Goal: Task Accomplishment & Management: Manage account settings

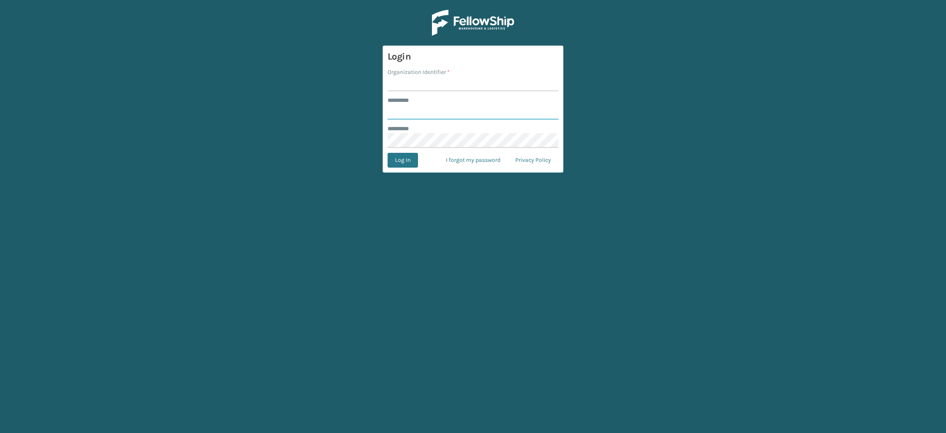
type input "**********"
click at [440, 87] on input "Organization Identifier *" at bounding box center [473, 83] width 171 height 15
type input "SuperAdminOrganization"
click at [395, 161] on button "Log In" at bounding box center [403, 160] width 30 height 15
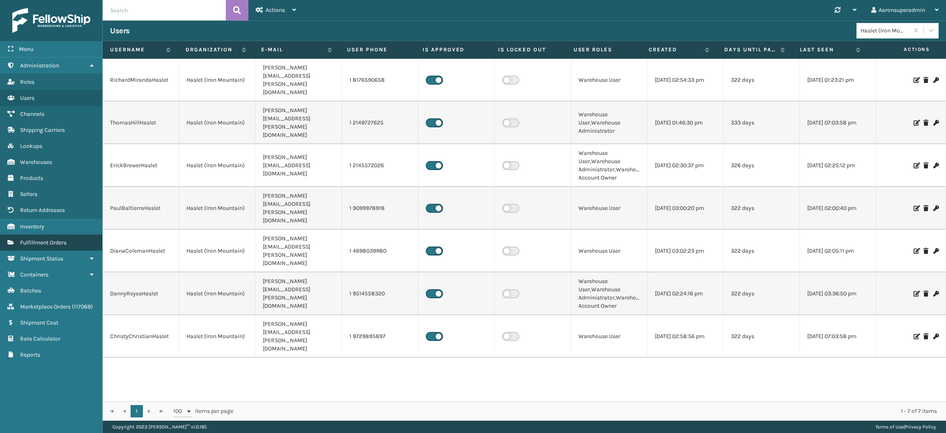
click at [47, 239] on span "Fulfillment Orders" at bounding box center [43, 242] width 46 height 7
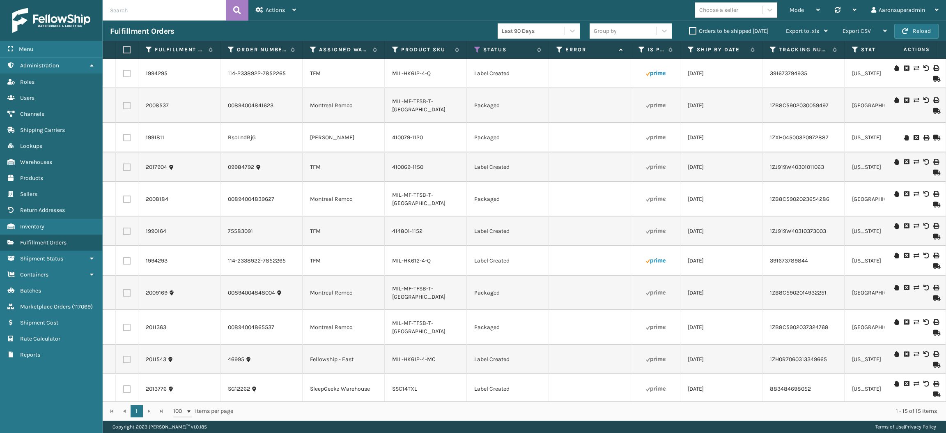
scroll to position [100, 0]
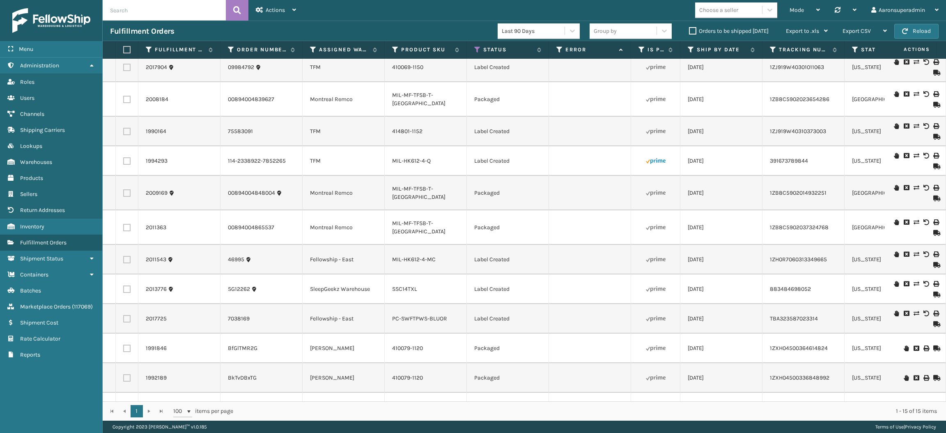
click at [708, 28] on label "Orders to be shipped [DATE]" at bounding box center [729, 31] width 80 height 7
click at [690, 28] on input "Orders to be shipped [DATE]" at bounding box center [689, 28] width 0 height 5
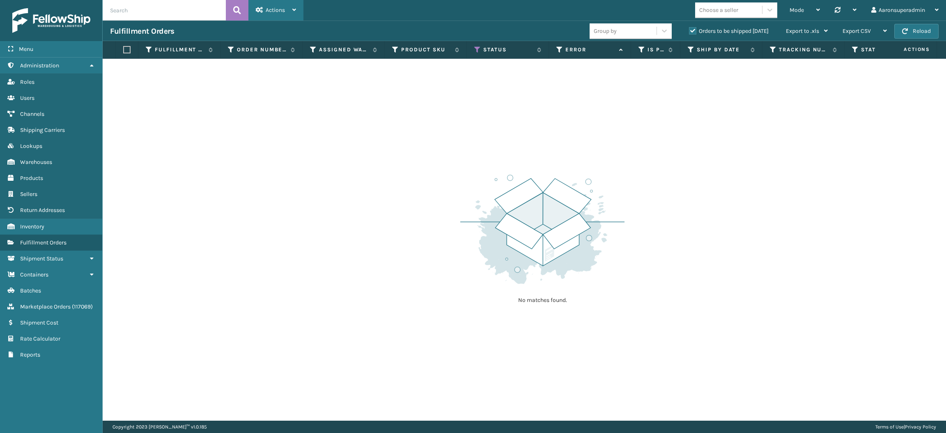
click at [276, 10] on span "Actions" at bounding box center [275, 10] width 19 height 7
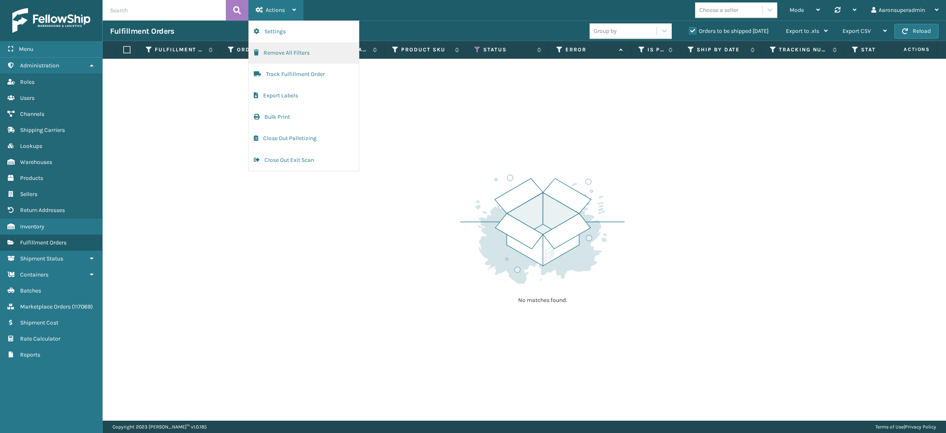
click at [280, 50] on button "Remove All Filters" at bounding box center [304, 52] width 110 height 21
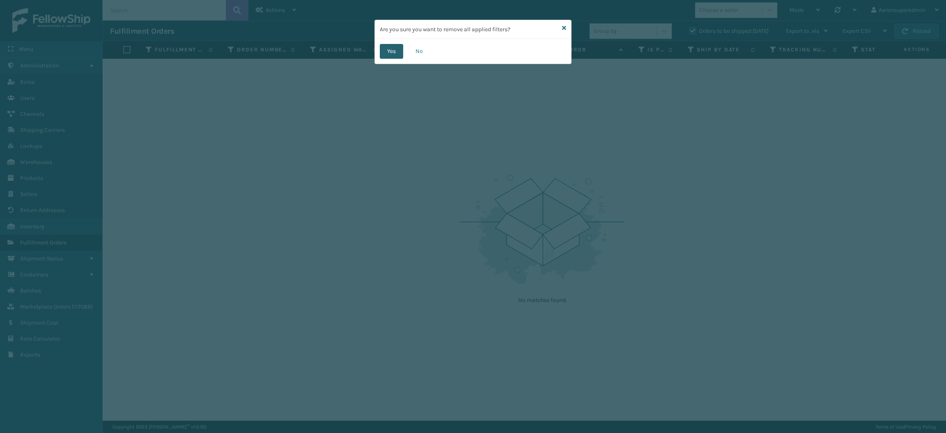
click at [388, 53] on button "Yes" at bounding box center [391, 51] width 23 height 15
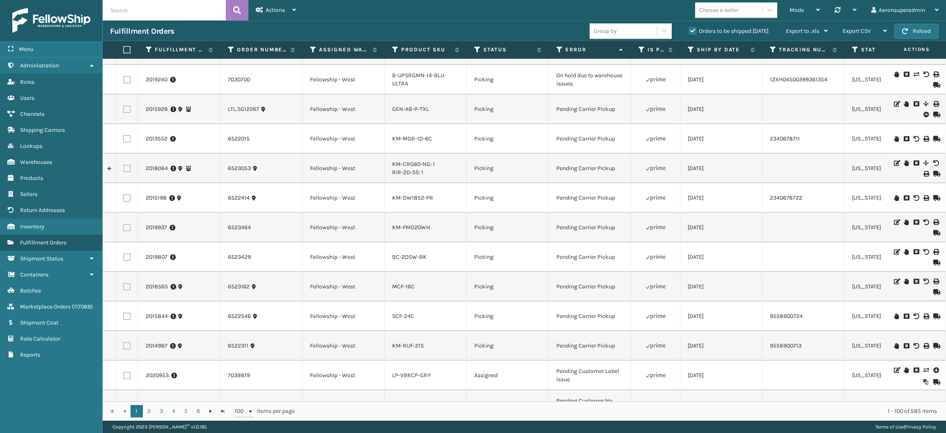
scroll to position [0, 0]
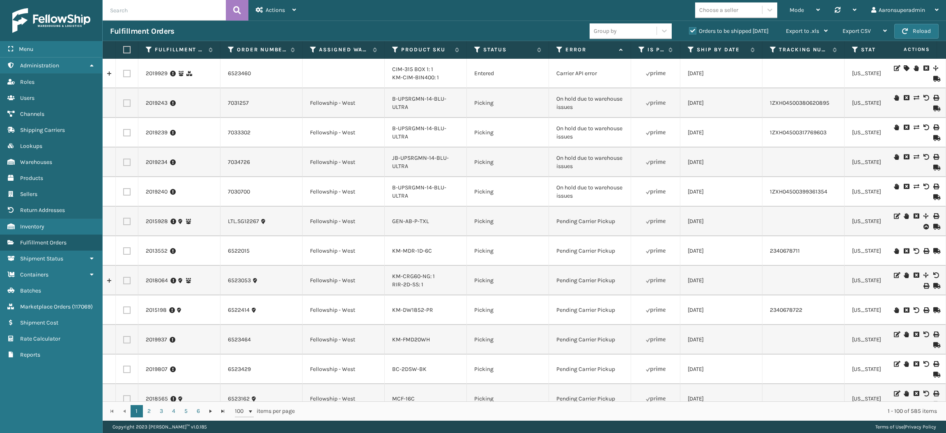
click at [168, 12] on input "text" at bounding box center [164, 10] width 123 height 21
paste input "6523524"
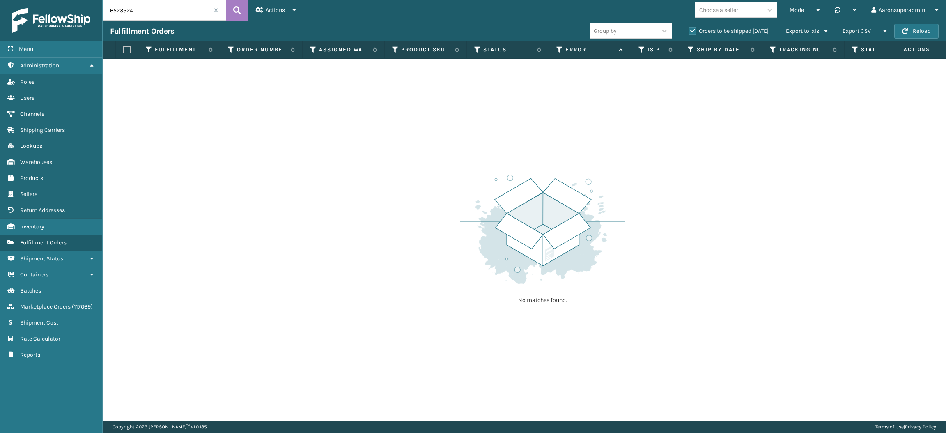
click at [704, 30] on label "Orders to be shipped [DATE]" at bounding box center [729, 31] width 80 height 7
click at [690, 30] on input "Orders to be shipped [DATE]" at bounding box center [689, 28] width 0 height 5
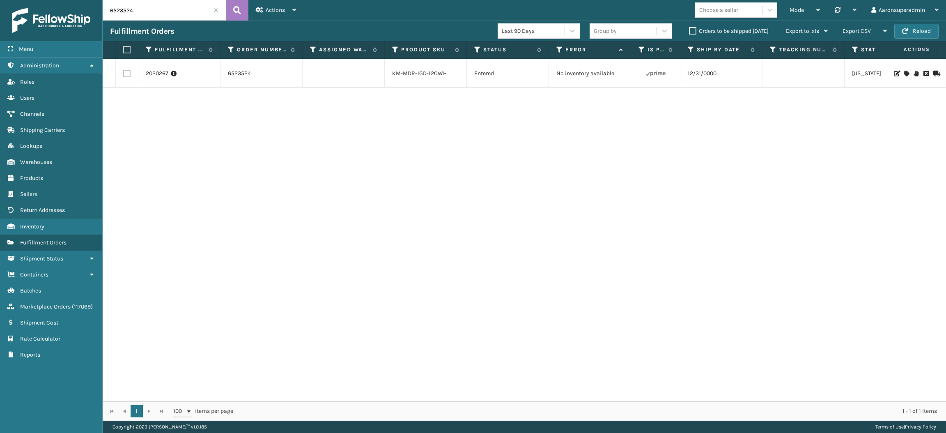
click at [924, 73] on icon at bounding box center [926, 74] width 5 height 6
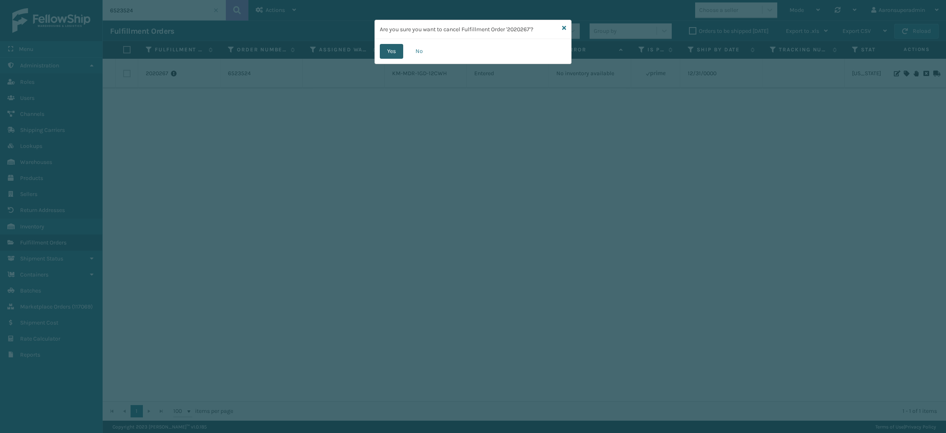
click at [389, 46] on button "Yes" at bounding box center [391, 51] width 23 height 15
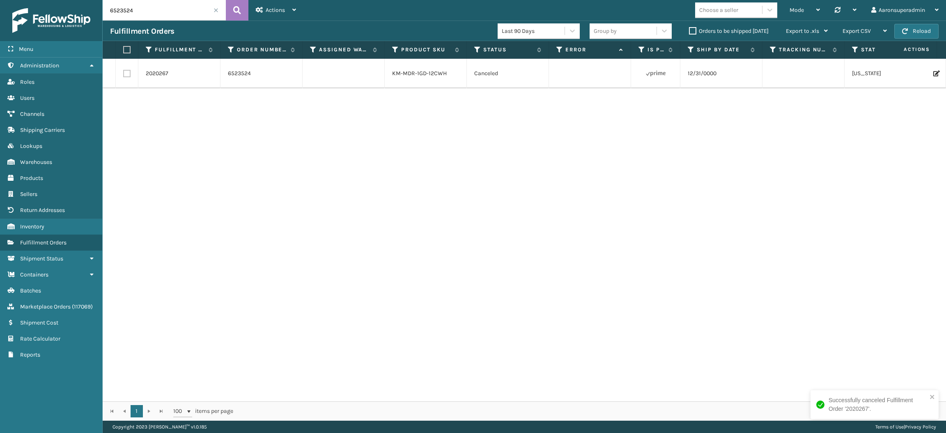
click at [173, 5] on input "6523524" at bounding box center [164, 10] width 123 height 21
paste input "6523524"
click at [173, 5] on input "652356523524" at bounding box center [164, 10] width 123 height 21
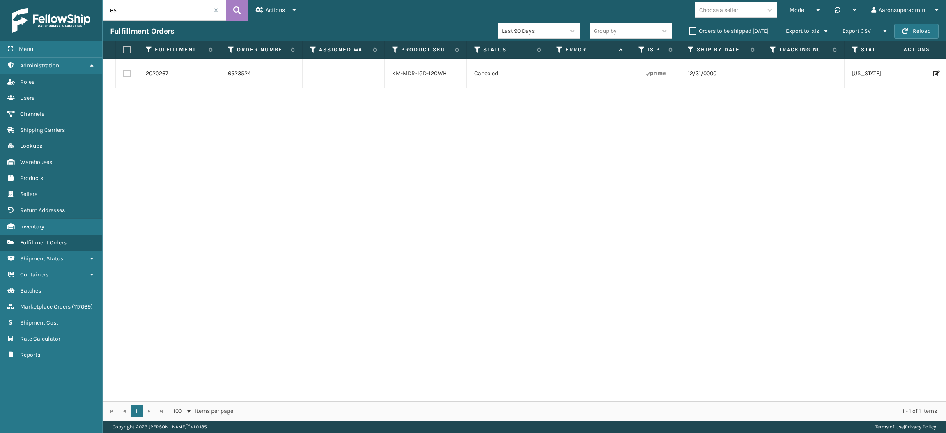
type input "6"
paste input "6523524"
type input "6523524"
click at [415, 75] on link "KM-MDR-1GD-12CWH" at bounding box center [419, 73] width 55 height 7
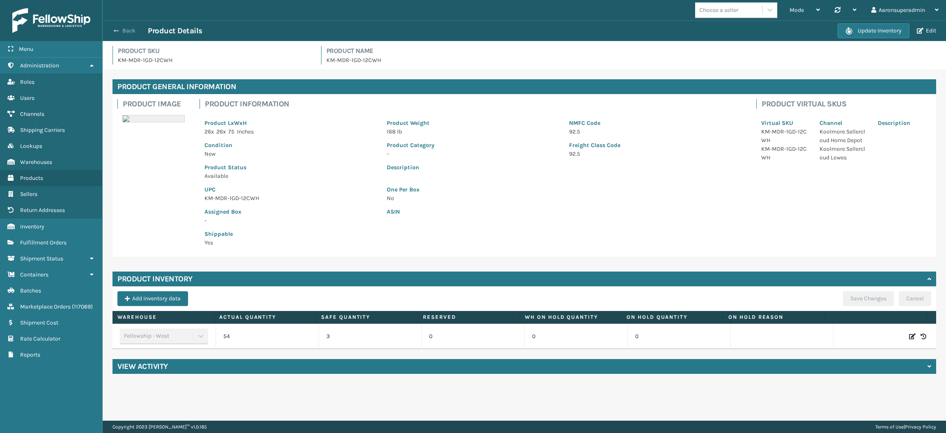
click at [127, 30] on button "Back" at bounding box center [129, 30] width 38 height 7
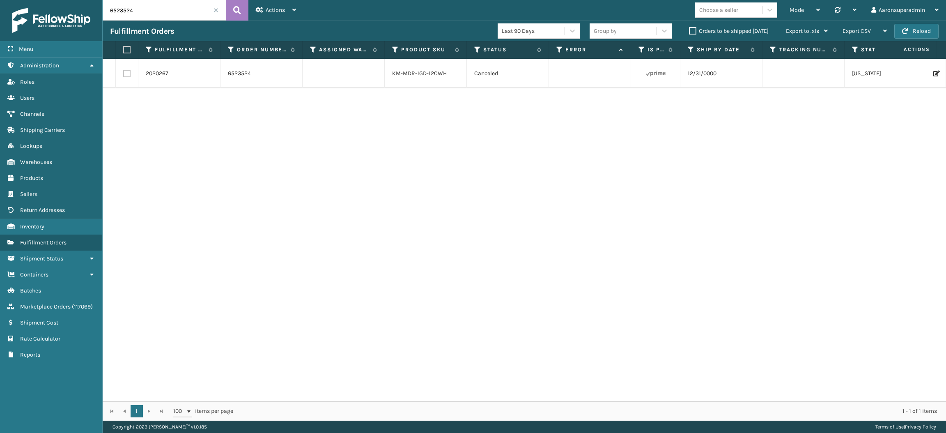
click at [146, 18] on input "6523524" at bounding box center [164, 10] width 123 height 21
paste input "487"
type input "6523487"
click at [415, 70] on link "KM-FTG-1830" at bounding box center [409, 73] width 35 height 7
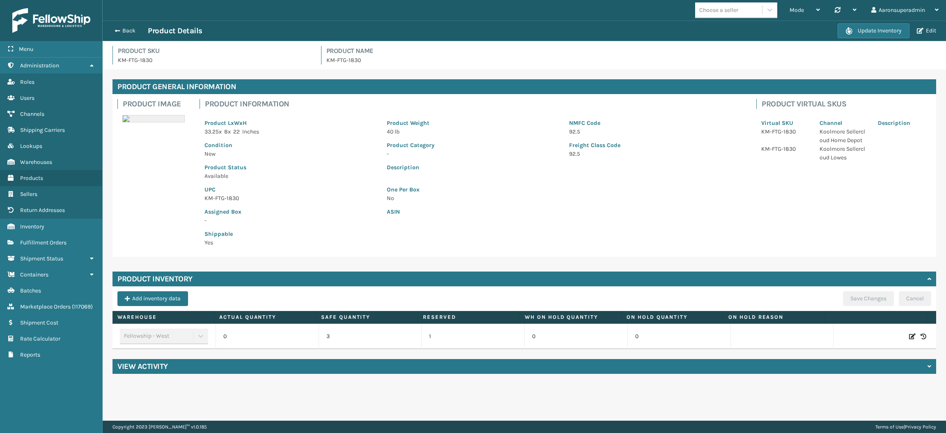
click at [909, 337] on icon at bounding box center [912, 336] width 7 height 8
click at [285, 338] on input "0" at bounding box center [268, 336] width 66 height 15
type input "10"
click at [841, 334] on button "ADD" at bounding box center [849, 336] width 21 height 10
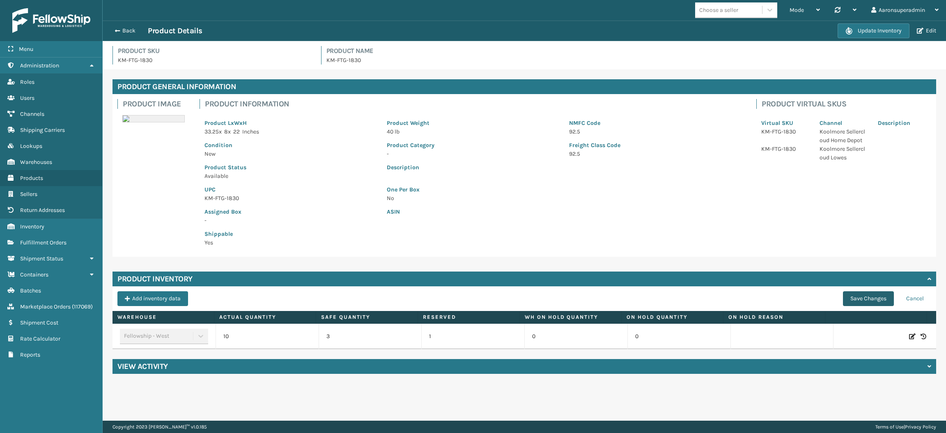
click at [861, 300] on button "Save Changes" at bounding box center [868, 298] width 51 height 15
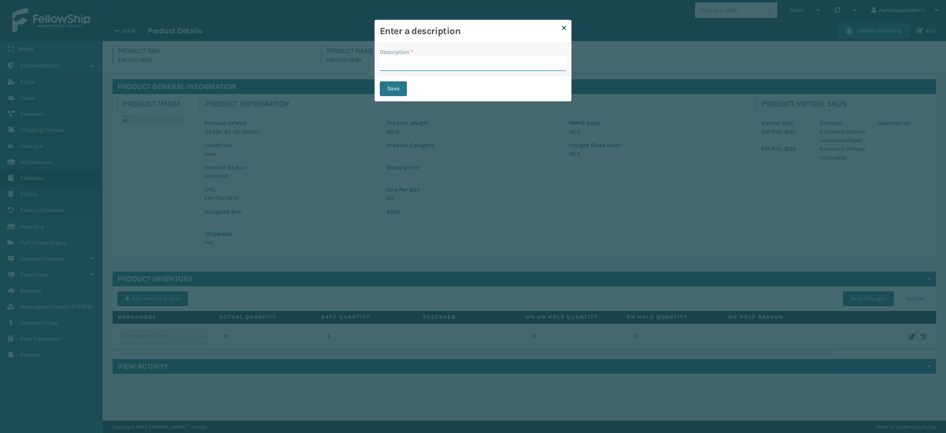
click at [471, 71] on input "Description *" at bounding box center [473, 63] width 186 height 15
type input "safety reduced"
click at [395, 90] on button "Save" at bounding box center [393, 88] width 27 height 15
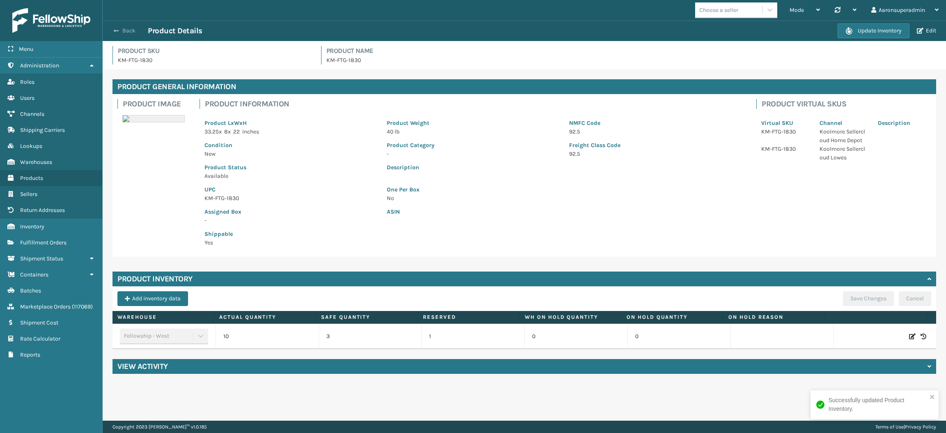
click at [127, 27] on button "Back" at bounding box center [129, 30] width 38 height 7
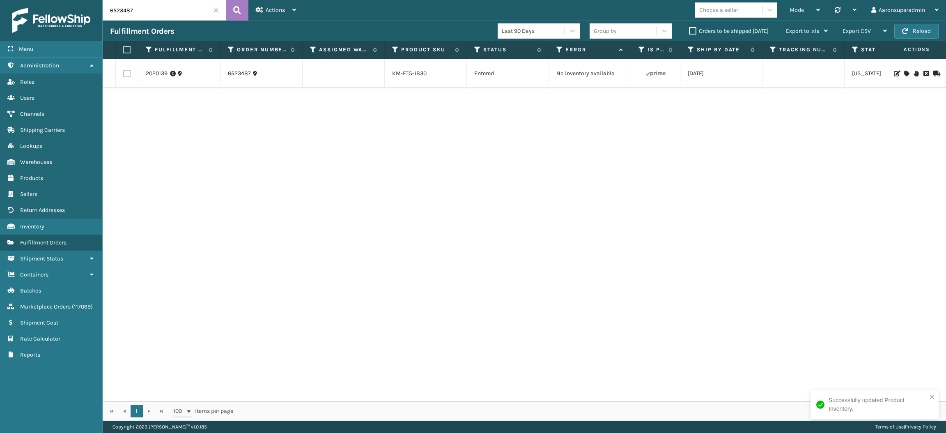
click at [904, 73] on icon at bounding box center [906, 74] width 5 height 6
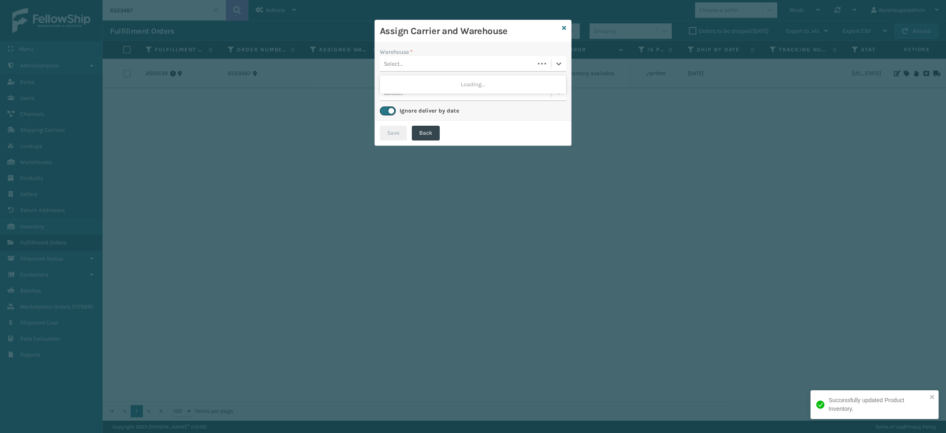
click at [469, 66] on div "Select..." at bounding box center [457, 64] width 155 height 14
click at [428, 64] on div "Select..." at bounding box center [465, 64] width 171 height 14
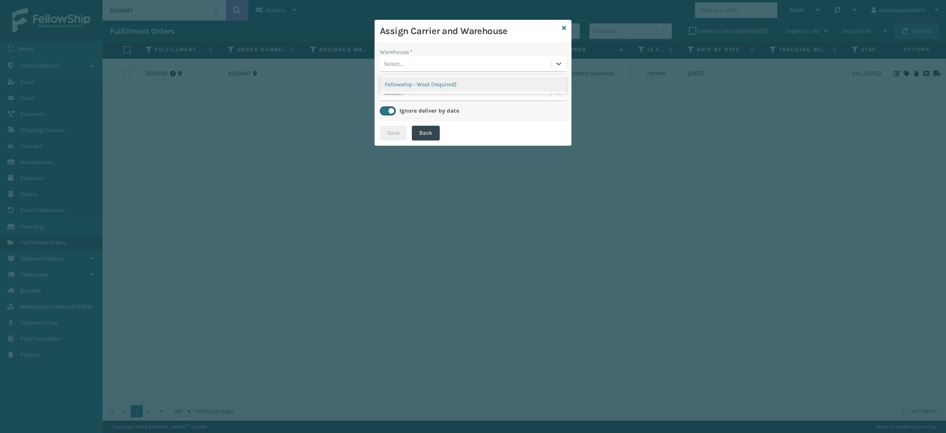
click at [426, 76] on div "Fellowship - West (required)" at bounding box center [473, 84] width 186 height 18
click at [429, 83] on div "Fellowship - West (required)" at bounding box center [473, 84] width 186 height 15
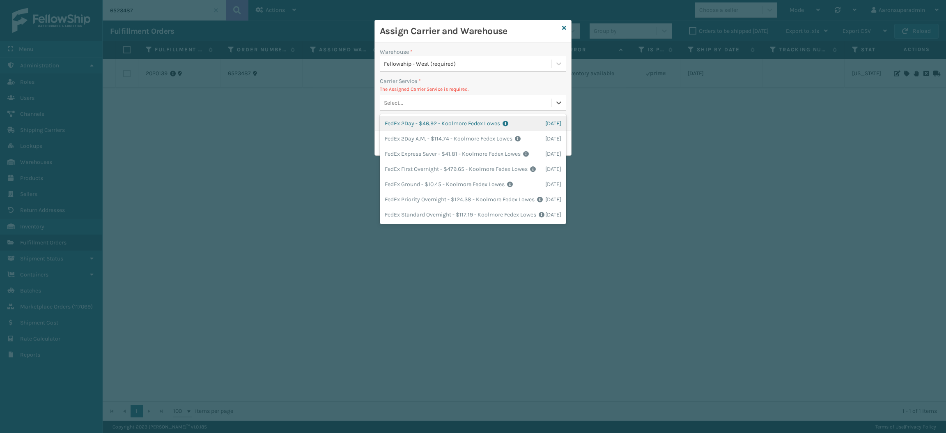
click at [421, 105] on div "Select..." at bounding box center [465, 103] width 171 height 14
click at [413, 184] on div "FedEx Ground - $10.45 - Koolmore Fedex Lowes Shipping Cost $10.45 Surplus Cost …" at bounding box center [473, 184] width 186 height 15
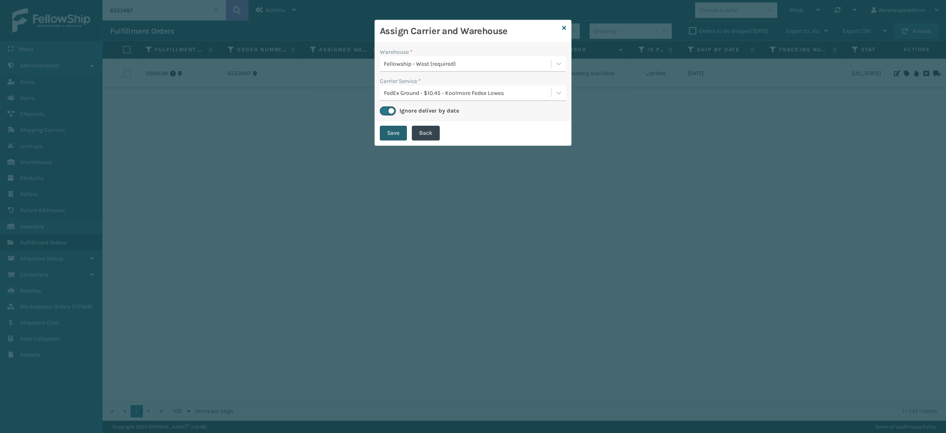
click at [393, 139] on button "Save" at bounding box center [393, 133] width 27 height 15
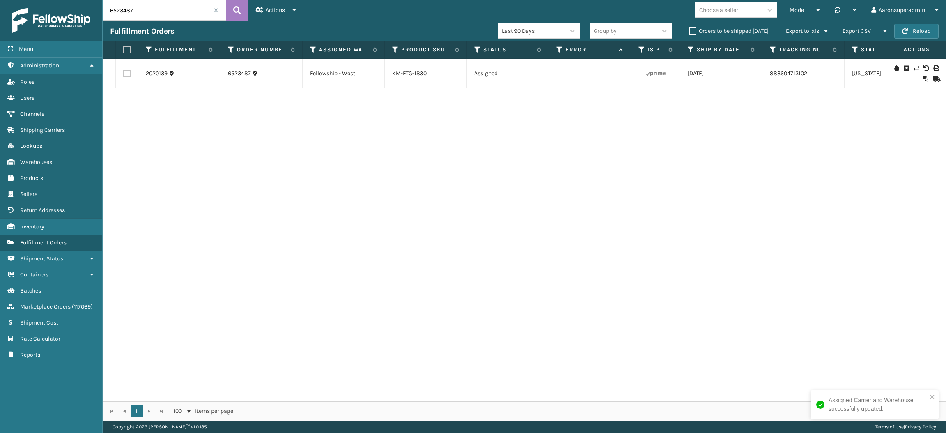
click at [176, 13] on input "6523487" at bounding box center [164, 10] width 123 height 21
paste input "60"
type input "6523460"
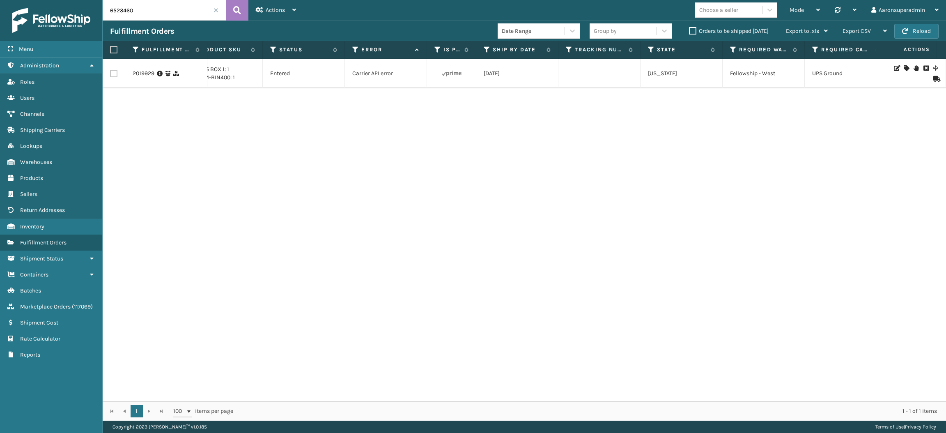
scroll to position [0, 352]
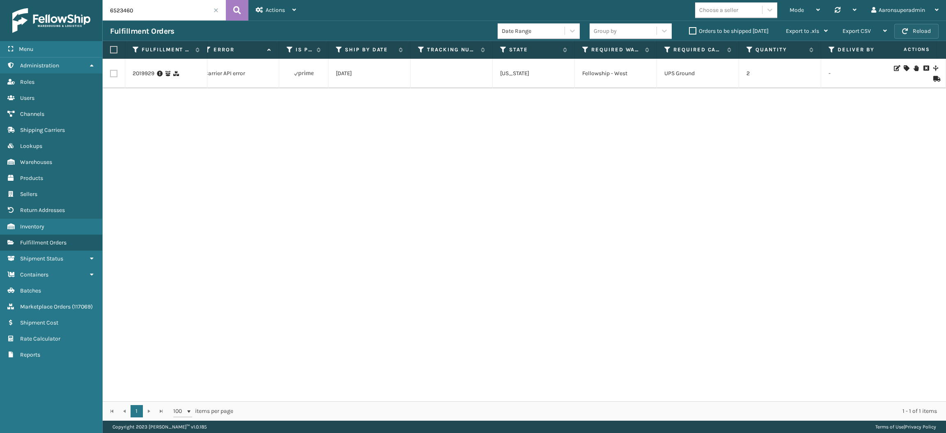
click at [906, 28] on span "button" at bounding box center [905, 31] width 6 height 6
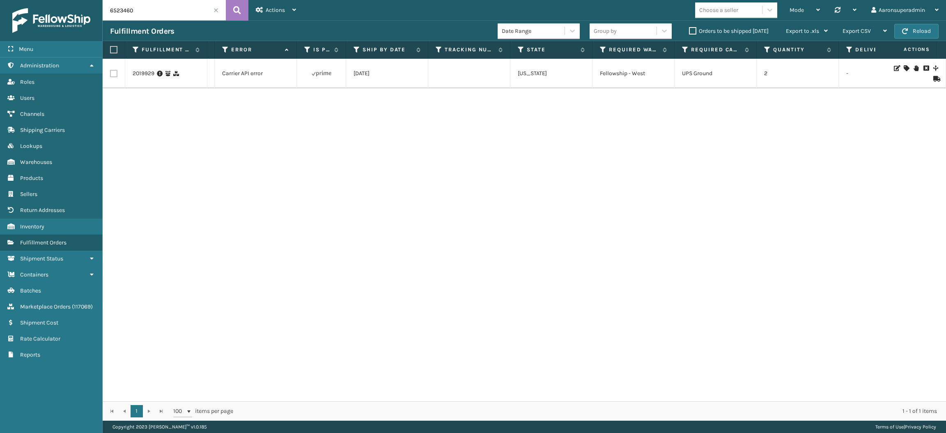
scroll to position [0, 334]
click at [904, 66] on icon at bounding box center [906, 68] width 5 height 6
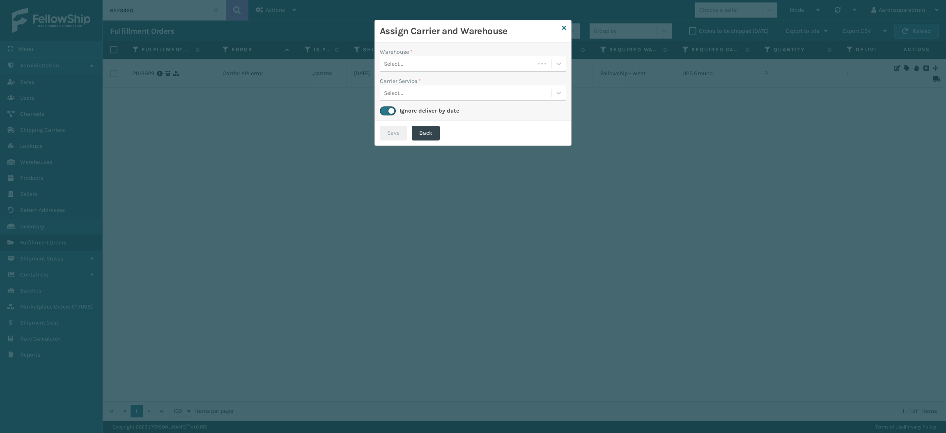
click at [443, 61] on div "Select..." at bounding box center [457, 64] width 155 height 14
click at [432, 83] on div "Fellowship - West (required)" at bounding box center [473, 84] width 186 height 15
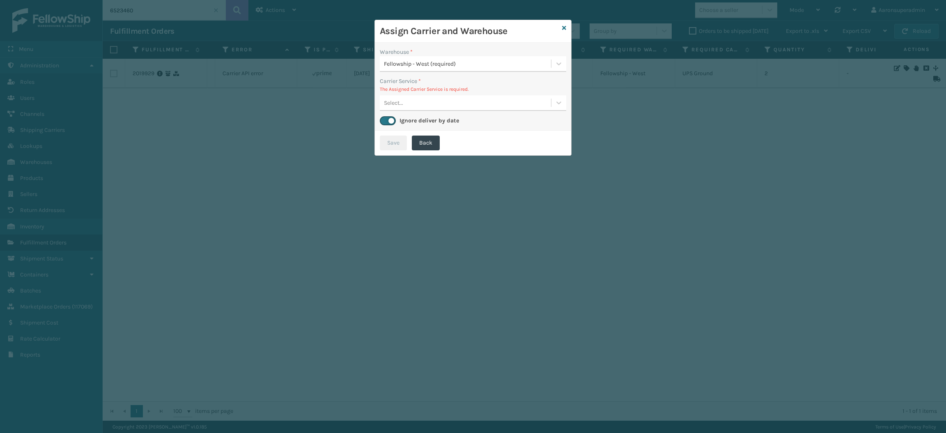
click at [430, 100] on div "Select..." at bounding box center [465, 103] width 171 height 14
click at [564, 30] on icon at bounding box center [564, 28] width 4 height 6
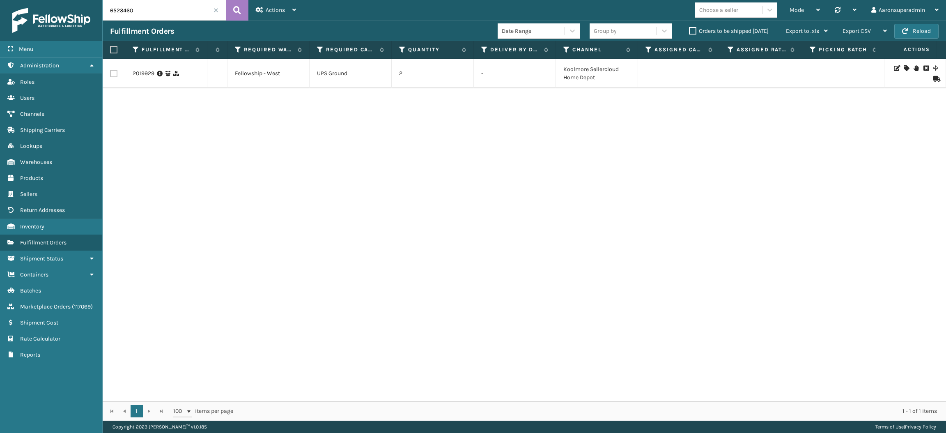
scroll to position [0, 0]
